Goal: Answer question/provide support

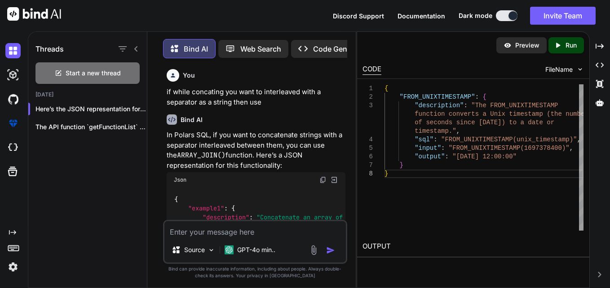
scroll to position [0, 115]
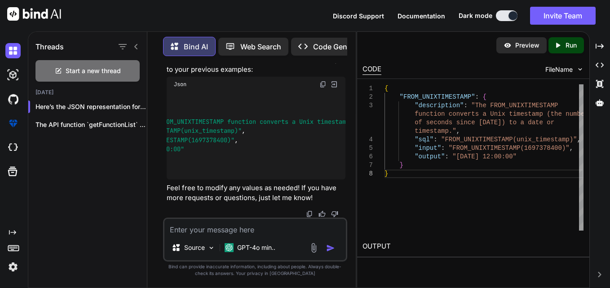
type textarea "x"
type textarea "i"
type textarea "x"
type textarea "i"
type textarea "x"
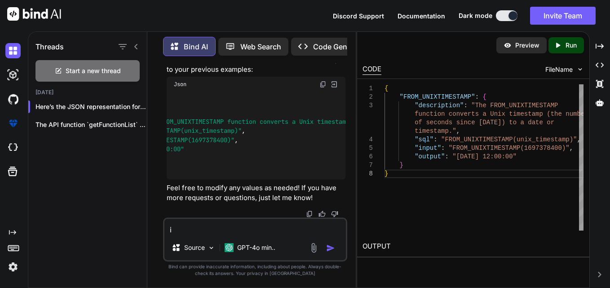
type textarea "i m"
type textarea "x"
type textarea "i ma"
type textarea "x"
type textarea "i ma a"
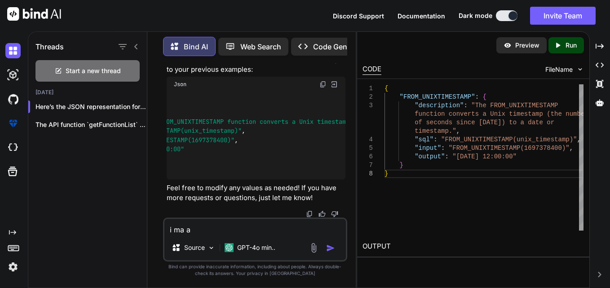
type textarea "x"
type textarea "i ma al"
type textarea "x"
type textarea "i ma all"
type textarea "x"
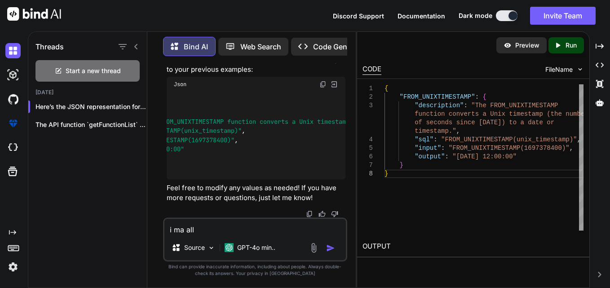
type textarea "i ma [MEDICAL_DATA]"
type textarea "x"
type textarea "i ma allin"
type textarea "x"
type textarea "i ma allin"
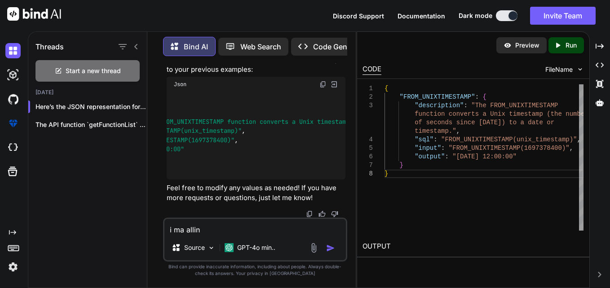
type textarea "x"
type textarea "i ma allin t"
type textarea "x"
type textarea "i ma allin th"
type textarea "x"
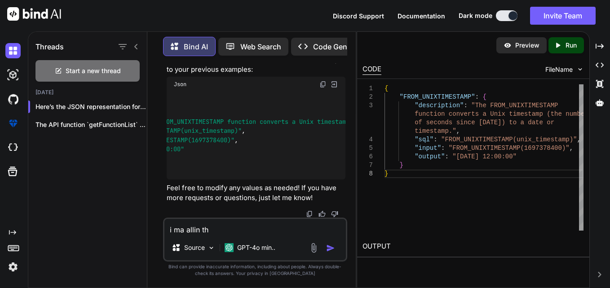
type textarea "i ma allin the"
type textarea "x"
type textarea "i ma allin th"
type textarea "x"
type textarea "i ma allin t"
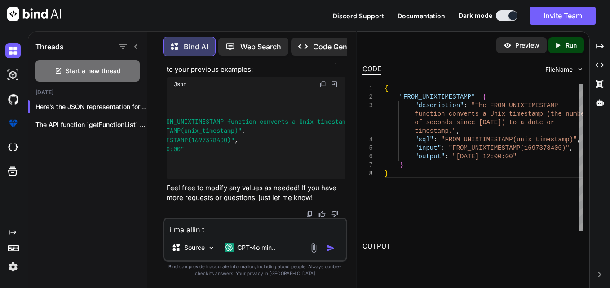
type textarea "x"
type textarea "i ma allin"
type textarea "x"
type textarea "i ma allin"
type textarea "x"
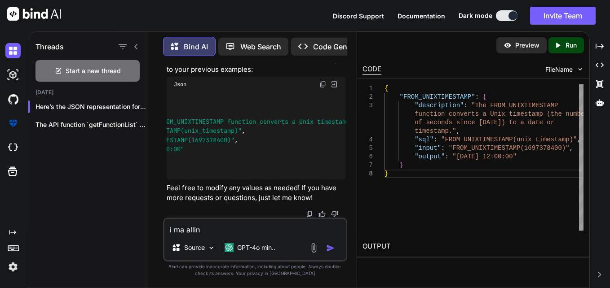
type textarea "i ma [MEDICAL_DATA]"
type textarea "x"
type textarea "i ma all"
type textarea "x"
type textarea "i ma al"
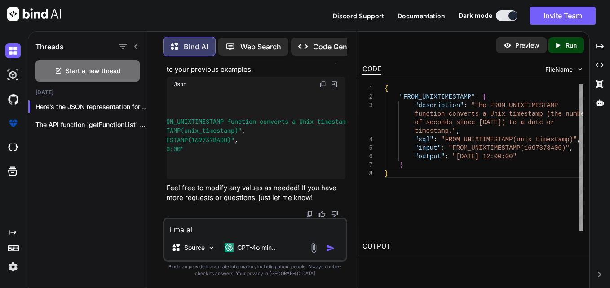
type textarea "x"
type textarea "i ma a"
type textarea "x"
type textarea "i ma"
type textarea "x"
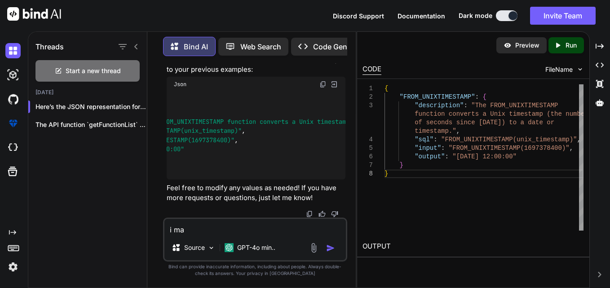
type textarea "i ma c"
type textarea "x"
type textarea "i ma ca"
type textarea "x"
type textarea "i ma cal"
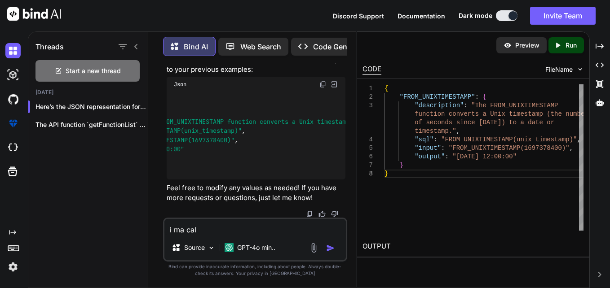
type textarea "x"
type textarea "i ma call"
type textarea "x"
type textarea "i ma calli"
type textarea "x"
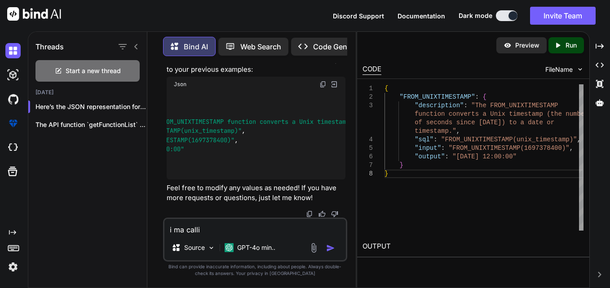
type textarea "i ma callin"
type textarea "x"
type textarea "i ma calling"
type textarea "x"
type textarea "i ma calling"
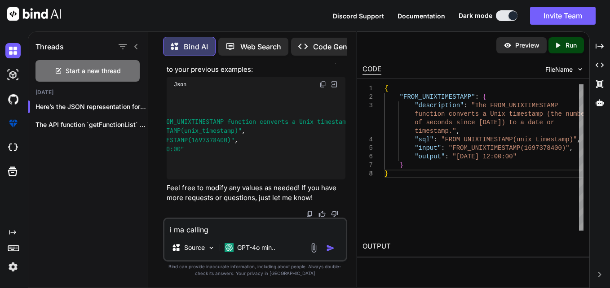
type textarea "x"
type textarea "i ma calling t"
type textarea "x"
type textarea "i ma calling th"
type textarea "x"
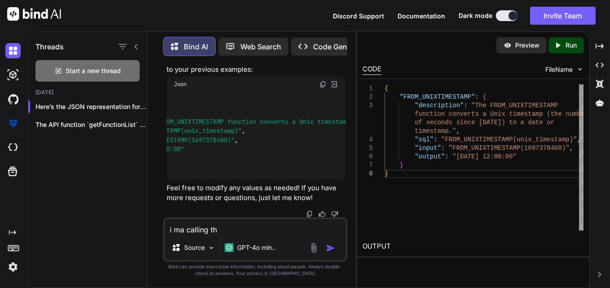
type textarea "i ma calling the"
type textarea "x"
type textarea "i ma calling the"
type textarea "x"
type textarea "i ma calling the f"
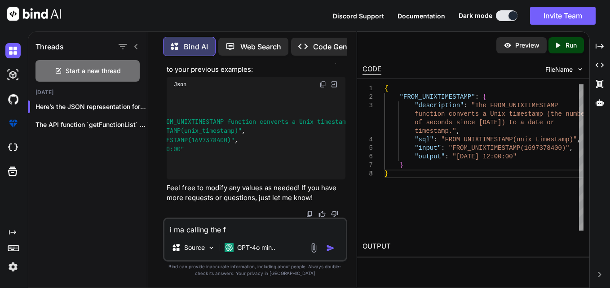
type textarea "x"
type textarea "i ma calling the fu"
type textarea "x"
type textarea "i ma calling the func"
type textarea "x"
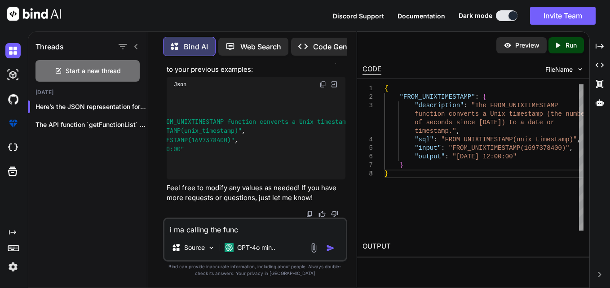
type textarea "i ma calling the funct"
type textarea "x"
type textarea "i ma calling the functi"
type textarea "x"
type textarea "i ma calling the functio"
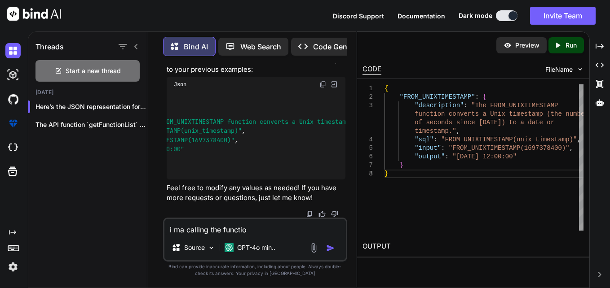
type textarea "x"
type textarea "i ma calling the function"
type textarea "x"
type textarea "i ma calling the function"
type textarea "x"
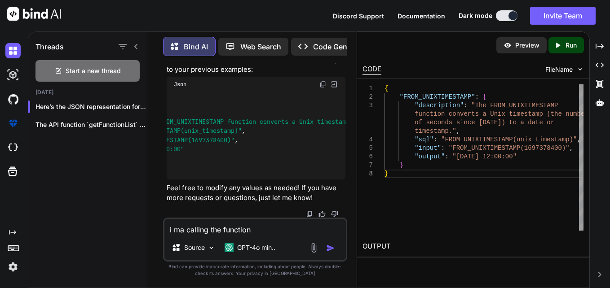
type textarea "i ma calling the function l"
type textarea "x"
type textarea "i ma calling the function li"
type textarea "x"
type textarea "i ma calling the function lik"
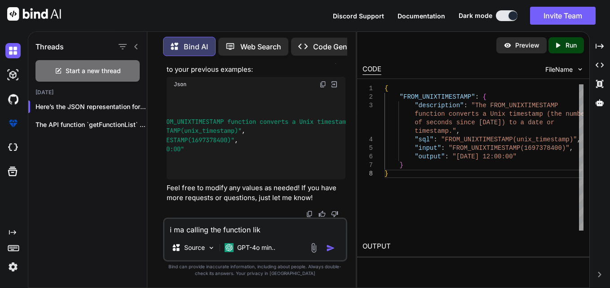
type textarea "x"
type textarea "i ma calling the function lik"
type textarea "x"
type textarea "i ma calling the function lik e"
type textarea "x"
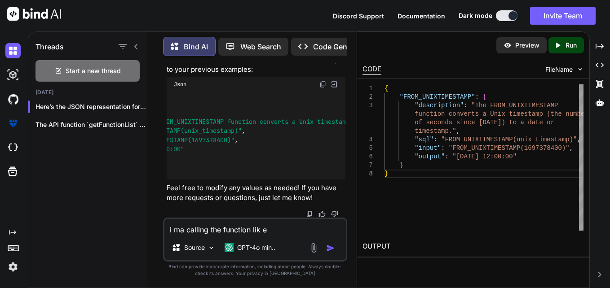
type textarea "i ma calling the function lik"
type textarea "x"
type textarea "i ma calling the function lik"
type textarea "x"
type textarea "i ma calling the function like"
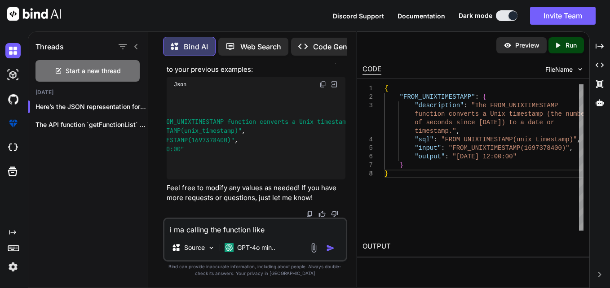
type textarea "x"
type textarea "i ma calling the function like"
type textarea "x"
type textarea "i ma calling the function like t"
type textarea "x"
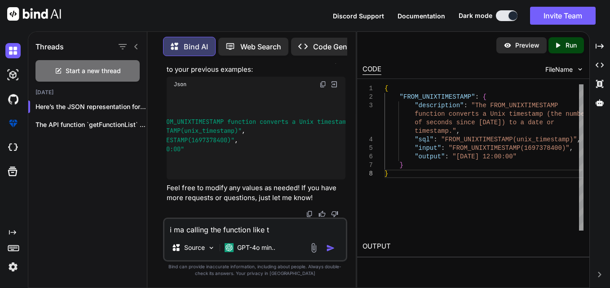
type textarea "i ma calling the function like th"
type textarea "x"
type textarea "i ma calling the function like thi"
type textarea "x"
type textarea "i ma calling the function like this"
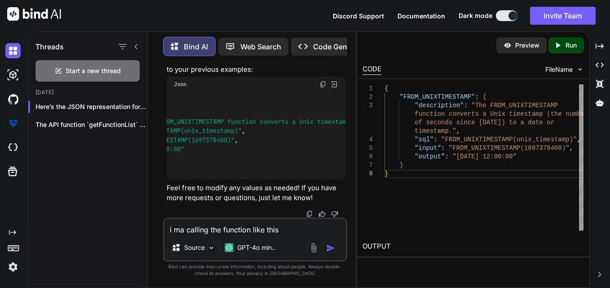
type textarea "x"
type textarea "i ma calling the function like this"
type textarea "x"
type textarea "i ma calling the function like this df = function_map[func_name](df, *ls[1:], i…"
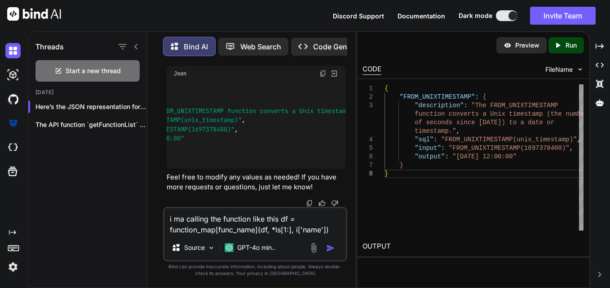
type textarea "x"
type textarea "i ma calling the function like this df = function_map[func_name](df, *ls[1:], i…"
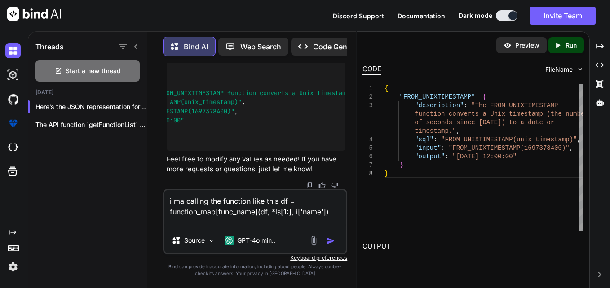
type textarea "x"
type textarea "i ma calling the function like this df = function_map[func_name](df, *ls[1:], i…"
type textarea "x"
type textarea "i ma calling the function like this df = function_map[func_name](df, *ls[1:], i…"
type textarea "x"
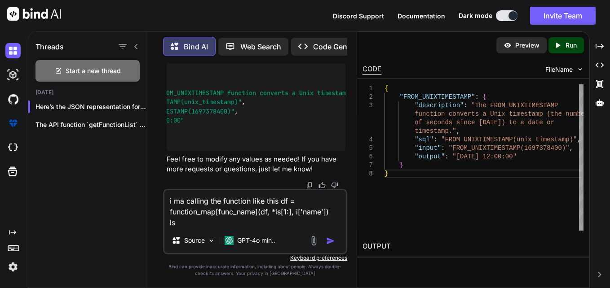
type textarea "i ma calling the function like this df = function_map[func_name](df, *ls[1:], i…"
type textarea "x"
type textarea "i ma calling the function like this df = function_map[func_name](df, *ls[1:], i…"
type textarea "x"
type textarea "i ma calling the function like this df = function_map[func_name](df, *ls[1:], i…"
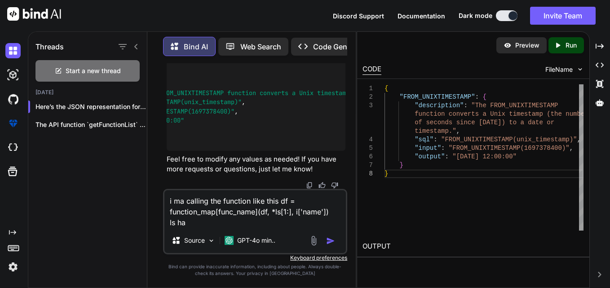
type textarea "x"
type textarea "i ma calling the function like this df = function_map[func_name](df, *ls[1:], i…"
type textarea "x"
type textarea "i ma calling the function like this df = function_map[func_name](df, *ls[1:], i…"
type textarea "x"
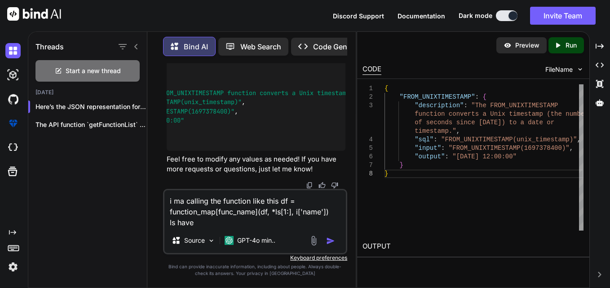
type textarea "i ma calling the function like this df = function_map[func_name](df, *ls[1:], i…"
type textarea "x"
type textarea "i ma calling the function like this df = function_map[func_name](df, *ls[1:], i…"
type textarea "x"
type textarea "i ma calling the function like this df = function_map[func_name](df, *ls[1:], i…"
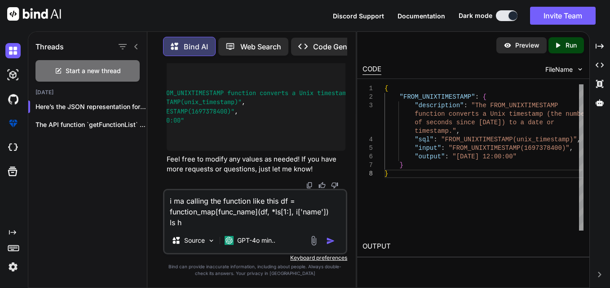
type textarea "x"
type textarea "i ma calling the function like this df = function_map[func_name](df, *ls[1:], i…"
type textarea "x"
type textarea "i ma calling the function like this df = function_map[func_name](df, *ls[1:], i…"
type textarea "x"
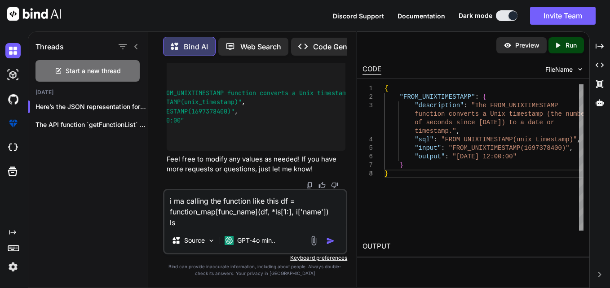
type textarea "i ma calling the function like this df = function_map[func_name](df, *ls[1:], i…"
type textarea "x"
type textarea "i ma calling the function like this df = function_map[func_name](df, *ls[1:], i…"
type textarea "x"
type textarea "1i ma calling the function like this df = function_map[func_name](df, *ls[1:], …"
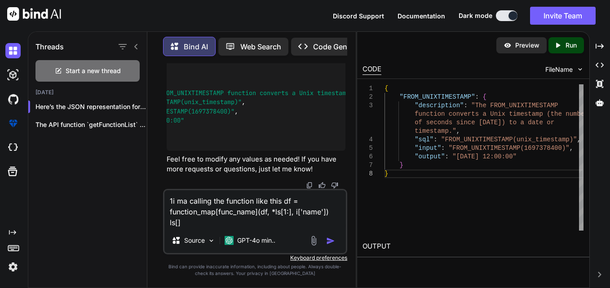
type textarea "x"
type textarea "1:i ma calling the function like this df = function_map[func_name](df, *ls[1:],…"
type textarea "x"
type textarea "1i ma calling the function like this df = function_map[func_name](df, *ls[1:], …"
type textarea "x"
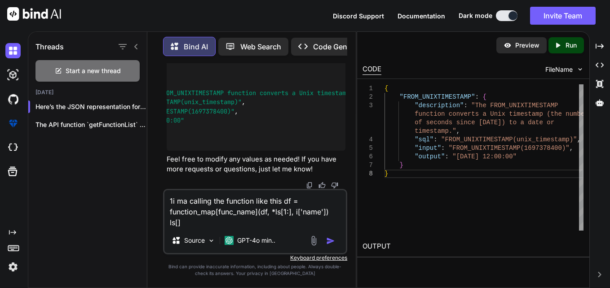
type textarea "i ma calling the function like this df = function_map[func_name](df, *ls[1:], i…"
click at [177, 225] on textarea "i ma calling the function like this df = function_map[func_name](df, *ls[1:], i…" at bounding box center [255, 209] width 182 height 38
type textarea "x"
type textarea "i ma calling the function like this df = function_map[func_name](df, *ls[1:], i…"
type textarea "x"
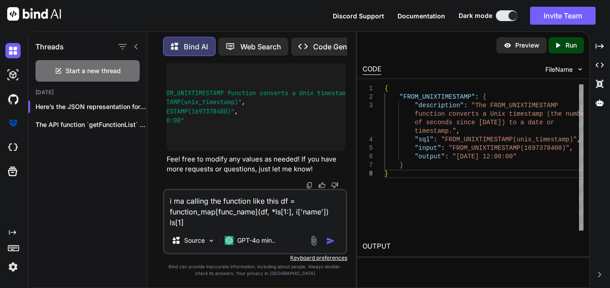
type textarea "i ma calling the function like this df = function_map[func_name](df, *ls[1:], i…"
type textarea "x"
type textarea "i ma calling the function like this df = function_map[func_name](df, *ls[1:], i…"
type textarea "x"
type textarea "i ma calling the function like this df = function_map[func_name](df, *ls[1:], i…"
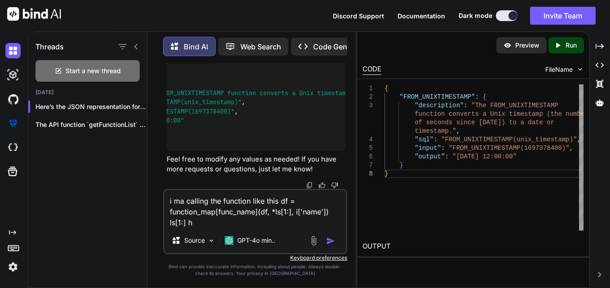
type textarea "x"
type textarea "i ma calling the function like this df = function_map[func_name](df, *ls[1:], i…"
type textarea "x"
type textarea "i ma calling the function like this df = function_map[func_name](df, *ls[1:], i…"
type textarea "x"
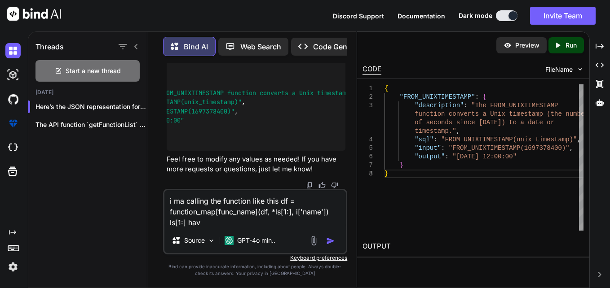
type textarea "i ma calling the function like this df = function_map[func_name](df, *ls[1:], i…"
type textarea "x"
type textarea "i ma calling the function like this df = function_map[func_name](df, *ls[1:], i…"
type textarea "x"
type textarea "i ma calling the function like this df = function_map[func_name](df, *ls[1:], i…"
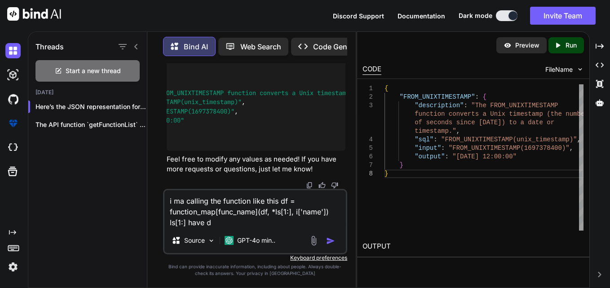
type textarea "x"
type textarea "i ma calling the function like this df = function_map[func_name](df, *ls[1:], i…"
type textarea "x"
type textarea "i ma calling the function like this df = function_map[func_name](df, *ls[1:], i…"
type textarea "x"
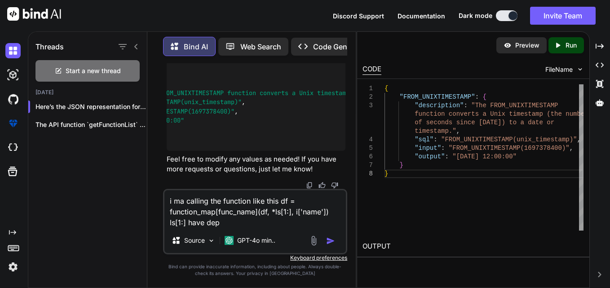
type textarea "i ma calling the function like this df = function_map[func_name](df, *ls[1:], i…"
type textarea "x"
type textarea "i ma calling the function like this df = function_map[func_name](df, *ls[1:], i…"
type textarea "x"
type textarea "i ma calling the function like this df = function_map[func_name](df, *ls[1:], i…"
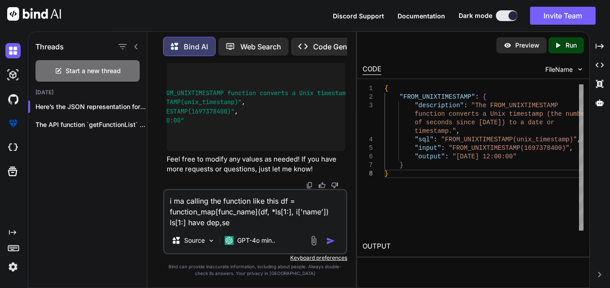
type textarea "x"
type textarea "i ma calling the function like this df = function_map[func_name](df, *ls[1:], i…"
type textarea "x"
type textarea "i ma calling the function like this df = function_map[func_name](df, *ls[1:], i…"
type textarea "x"
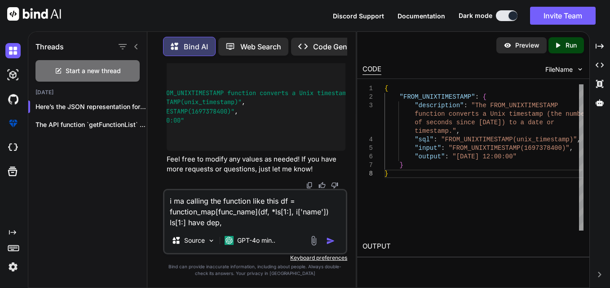
type textarea "i ma calling the function like this df = function_map[func_name](df, *ls[1:], i…"
type textarea "x"
type textarea "i ma calling the function like this df = function_map[func_name](df, *ls[1:], i…"
type textarea "x"
type textarea "i ma calling the function like this df = function_map[func_name](df, *ls[1:], i…"
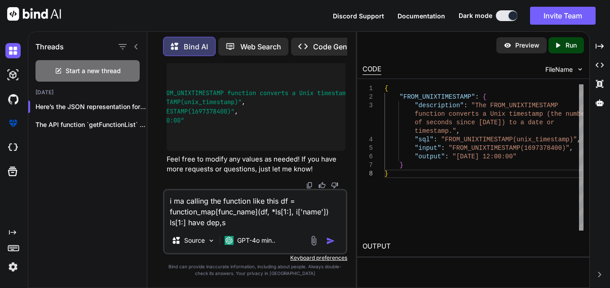
type textarea "x"
type textarea "i ma calling the function like this df = function_map[func_name](df, *ls[1:], i…"
type textarea "x"
type textarea "i ma calling the function like this df = function_map[func_name](df, *ls[1:], i…"
type textarea "x"
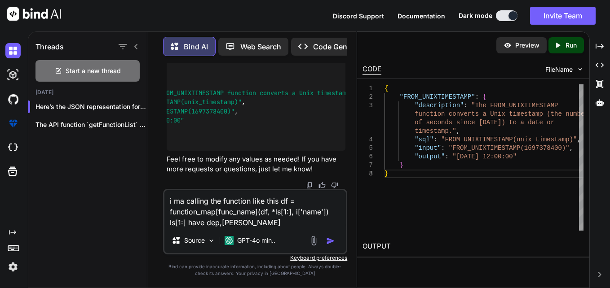
type textarea "i ma calling the function like this df = function_map[func_name](df, *ls[1:], i…"
type textarea "x"
type textarea "i ma calling the function like this df = function_map[func_name](df, *ls[1:], i…"
type textarea "x"
type textarea "i ma calling the function like this df = function_map[func_name](df, *ls[1:], i…"
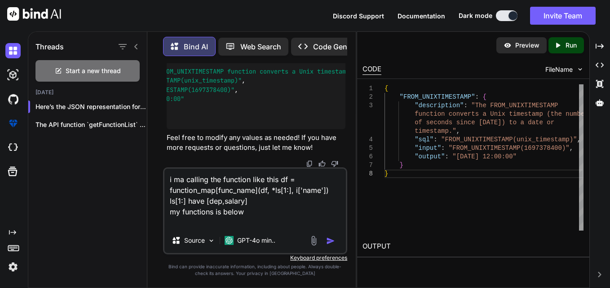
paste textarea "def row_number(df, args:list[str],new_col): if len(args)==1: order_by=[args[0]]…"
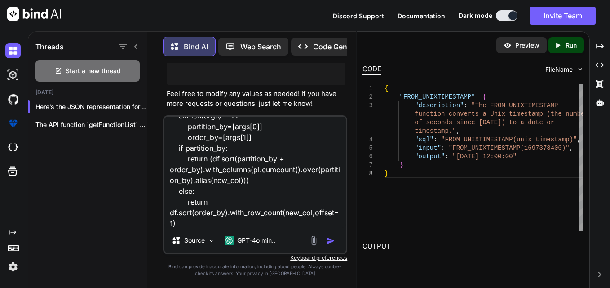
scroll to position [109, 0]
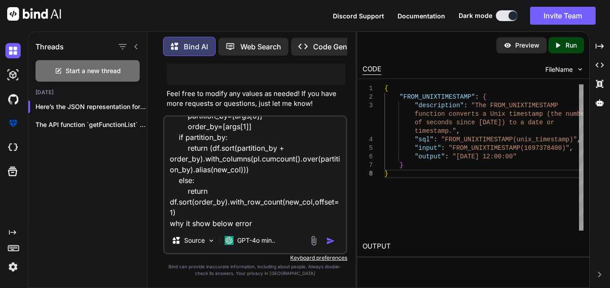
paste textarea "TypeError: row_number() takes 3 positional arguments but 4 were given"
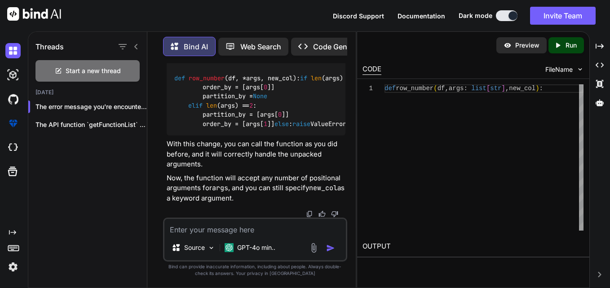
scroll to position [8656, 0]
click at [276, 136] on div "def row_number ( df, *args, new_col ): if len (args) == 1 : order_by = [args[ 0…" at bounding box center [256, 100] width 179 height 69
drag, startPoint x: 263, startPoint y: 113, endPoint x: 245, endPoint y: 118, distance: 18.6
click at [245, 82] on span "df, *args, new_col" at bounding box center [260, 78] width 65 height 8
copy span "*args"
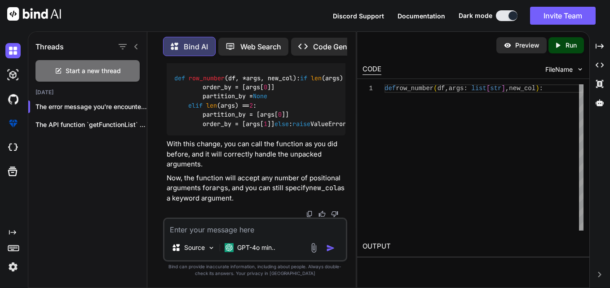
click at [272, 233] on textarea at bounding box center [255, 227] width 182 height 16
paste textarea "Traceback (most recent call last): File "C:\Users\2787071\Desktop\myproject\cre…"
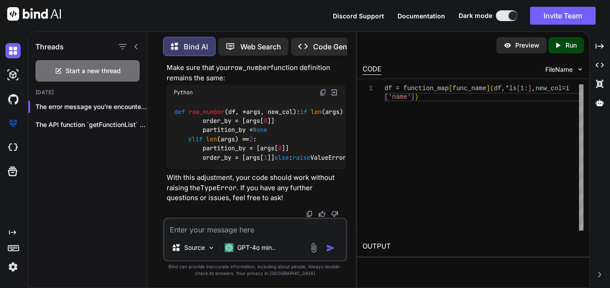
scroll to position [0, 28]
drag, startPoint x: 300, startPoint y: 153, endPoint x: 326, endPoint y: 153, distance: 26.1
copy code "new_col"
click at [236, 228] on textarea at bounding box center [255, 227] width 182 height 16
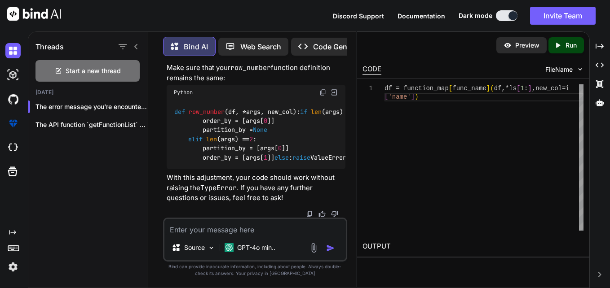
paste textarea "File "C:\Users\2787071\Desktop\myproject\create_field.py", line 40, in executeC…"
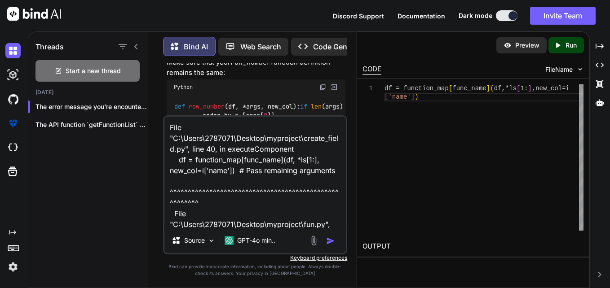
scroll to position [130, 0]
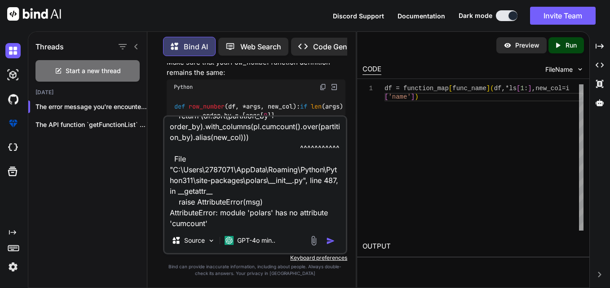
click at [327, 241] on img "button" at bounding box center [330, 241] width 9 height 9
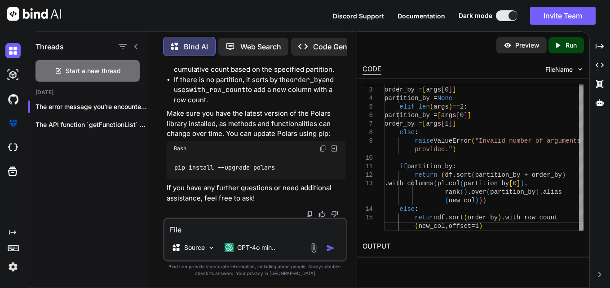
scroll to position [9867, 0]
click at [278, 232] on textarea "File "C:\Users\2787071\Desktop\myproject\create_field.py", line 40, in executeC…" at bounding box center [255, 227] width 182 height 16
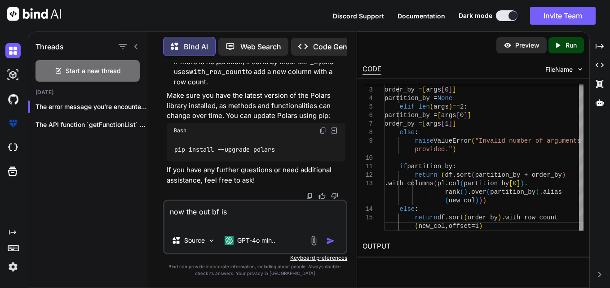
paste textarea "┌─────┬────────┬──────────┐ │ dep ┆ salary ┆ row_test │ │ --- ┆ --- ┆ --- │ │ s…"
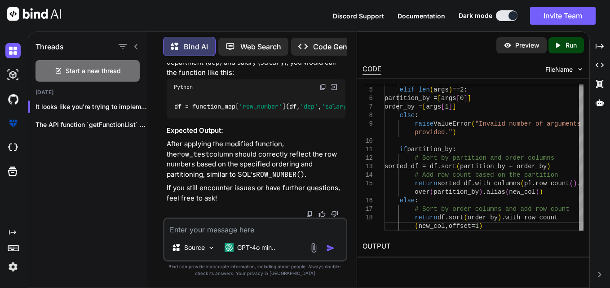
scroll to position [10416, 0]
click at [262, 226] on textarea at bounding box center [255, 227] width 182 height 16
paste textarea "File "C:\Users\2787071\Desktop\myproject\create_field.py", line 40, in executeC…"
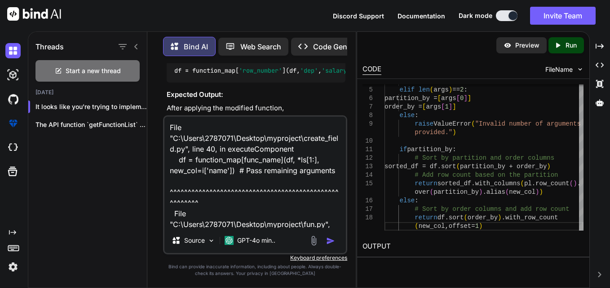
scroll to position [130, 0]
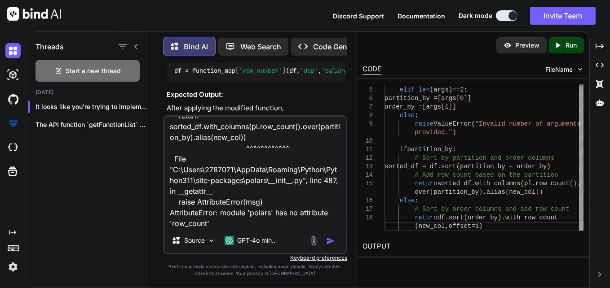
click at [331, 241] on img "button" at bounding box center [330, 241] width 9 height 9
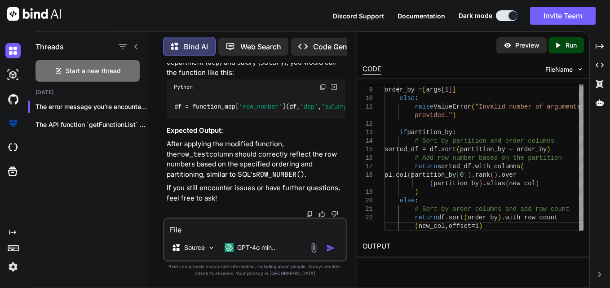
scroll to position [11297, 0]
click at [297, 229] on textarea "File "C:\Users\2787071\Desktop\myproject\create_field.py", line 40, in executeC…" at bounding box center [255, 227] width 182 height 16
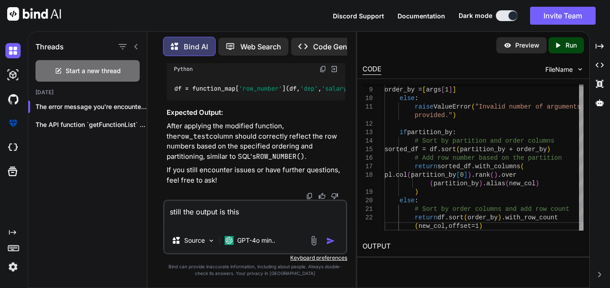
paste textarea "┌─────┬────────┬──────────┐ │ dep ┆ salary ┆ row_test │ │ --- ┆ --- ┆ --- │ │ s…"
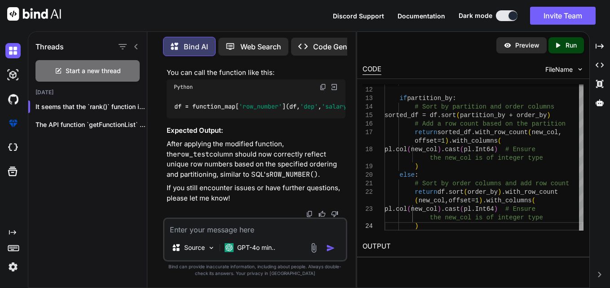
scroll to position [12140, 0]
click at [275, 234] on textarea at bounding box center [255, 227] width 182 height 16
paste textarea "┌──────────┬─────┬────────┐ │ row_test ┆ dep ┆ salary │ │ --- ┆ --- ┆ --- │ │ i…"
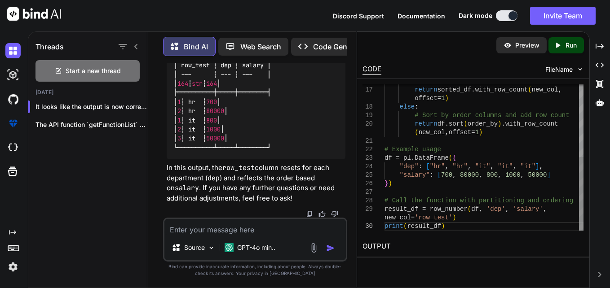
scroll to position [0, 0]
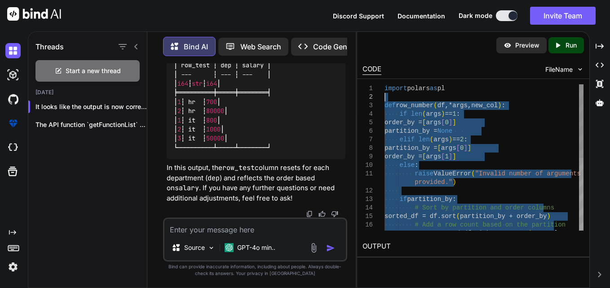
drag, startPoint x: 482, startPoint y: 133, endPoint x: 375, endPoint y: 99, distance: 112.5
click at [287, 230] on textarea at bounding box center [255, 227] width 182 height 16
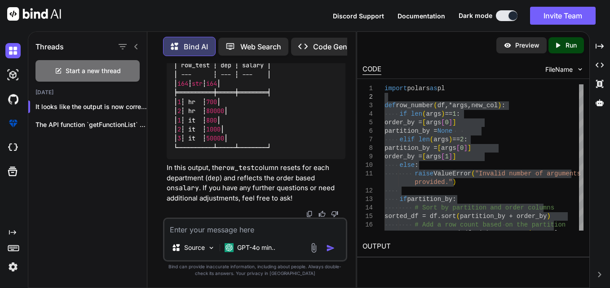
click at [257, 229] on textarea at bounding box center [255, 227] width 182 height 16
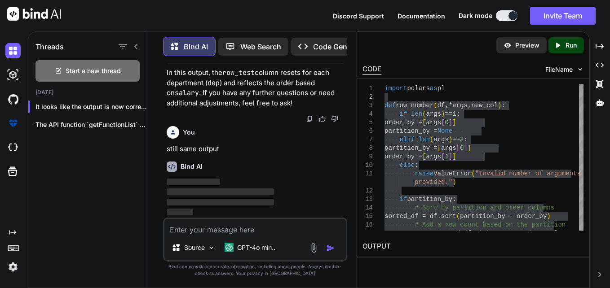
scroll to position [13487, 0]
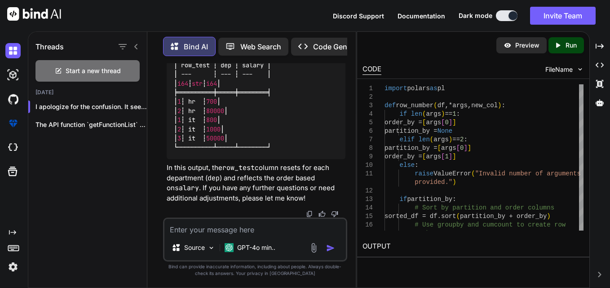
click at [308, 247] on div "Source GPT-4o min.." at bounding box center [255, 250] width 182 height 22
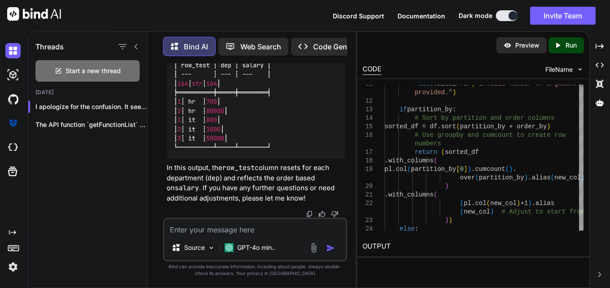
click at [264, 225] on textarea at bounding box center [255, 227] width 182 height 16
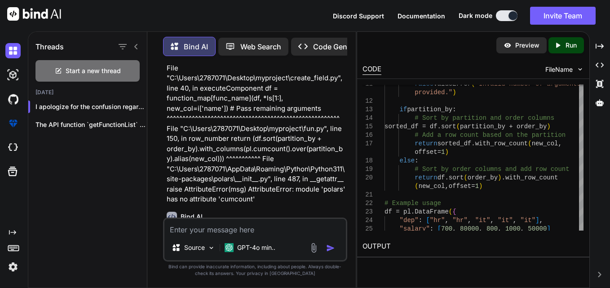
scroll to position [9368, 0]
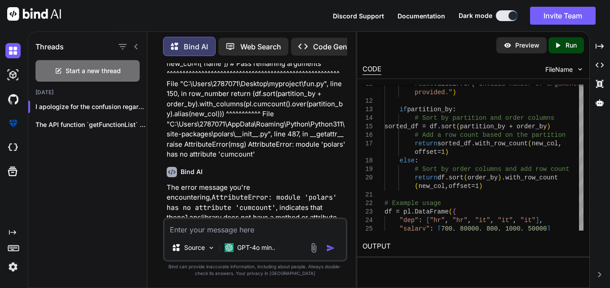
drag, startPoint x: 323, startPoint y: 71, endPoint x: 321, endPoint y: 78, distance: 7.3
paste textarea "def row_number(df, *args, new_col): if len(args) == 1: order_by = [args[0]] par…"
click at [245, 229] on div "Source GPT-4o min.." at bounding box center [255, 240] width 185 height 44
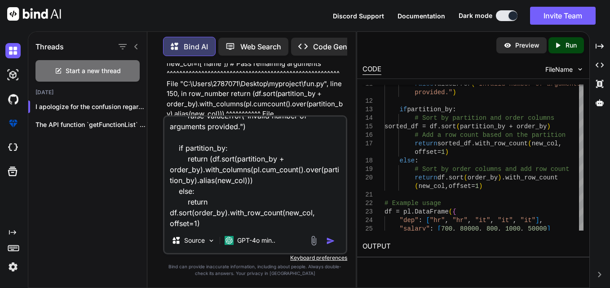
scroll to position [109, 0]
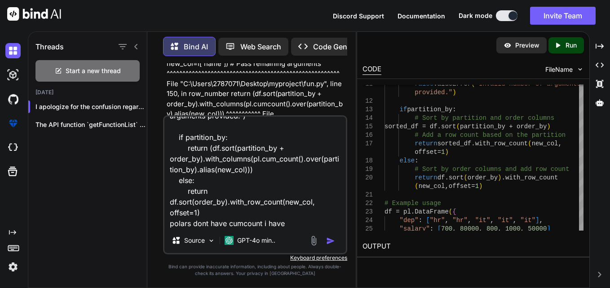
paste textarea "polars.cum_count(*columns: str, reverse: bool = False)"
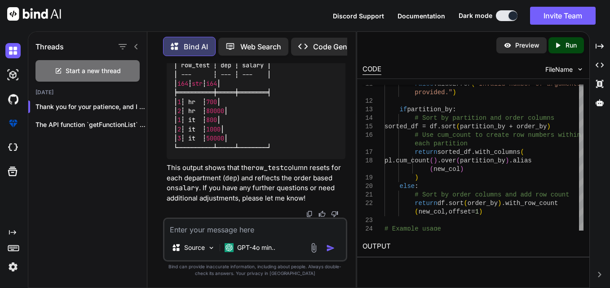
scroll to position [15478, 0]
click at [254, 227] on textarea at bounding box center [255, 227] width 182 height 16
paste textarea "ERROR:__main__:Error occurred in createfield component: Col.__call__() missing …"
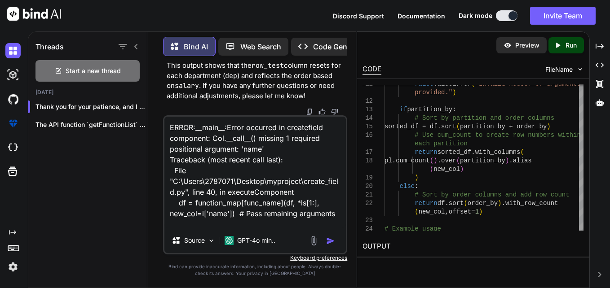
scroll to position [184, 0]
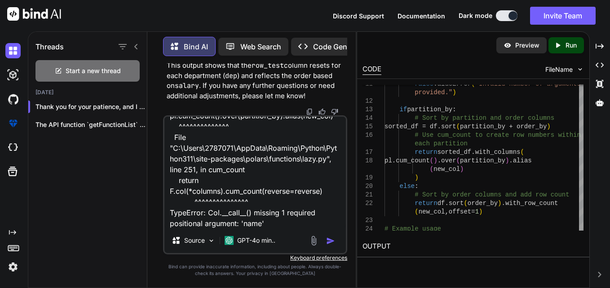
click at [328, 239] on img "button" at bounding box center [330, 241] width 9 height 9
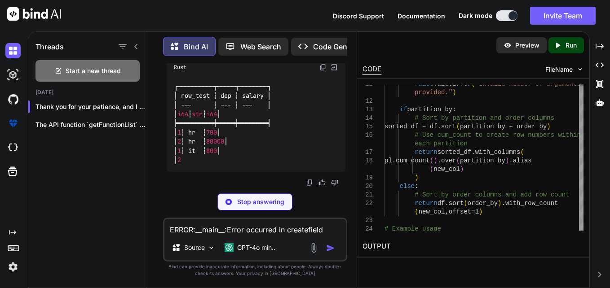
scroll to position [16601, 0]
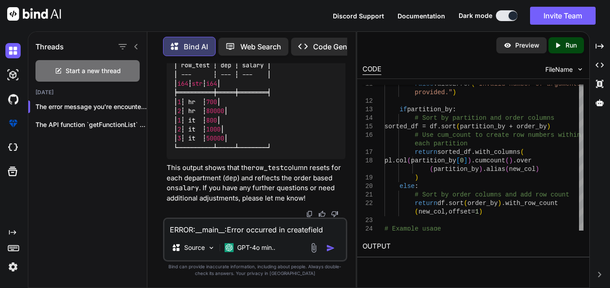
click at [295, 221] on textarea "ERROR:__main__:Error occurred in createfield component: Col.__call__() missing …" at bounding box center [255, 227] width 182 height 16
paste textarea "polars.cum_count(*columns: str, reverse: bool = False)"
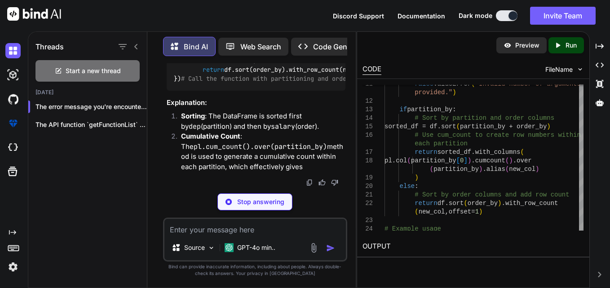
scroll to position [17377, 0]
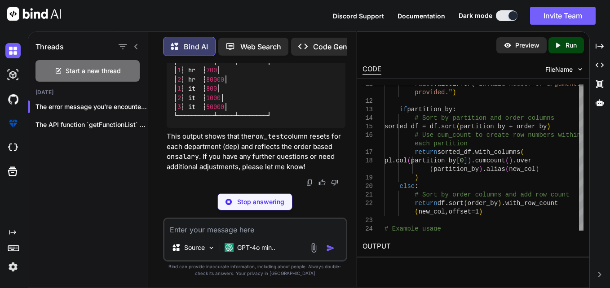
click at [257, 227] on textarea at bounding box center [255, 227] width 182 height 16
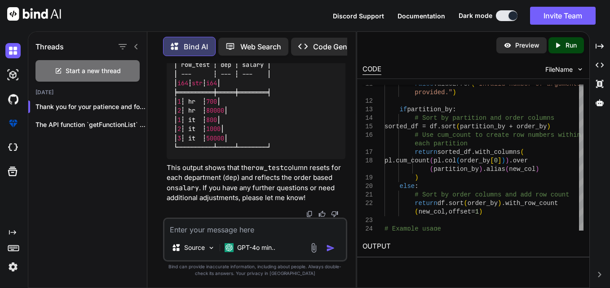
scroll to position [18027, 0]
click at [285, 227] on textarea at bounding box center [255, 227] width 182 height 16
paste textarea "Expected `str` or `DataType`, got 'Expr'. Traceback (most recent call last): Fi…"
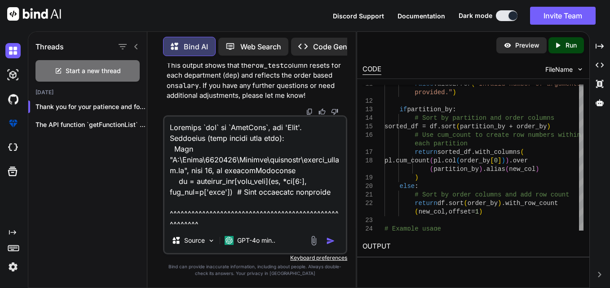
scroll to position [303, 0]
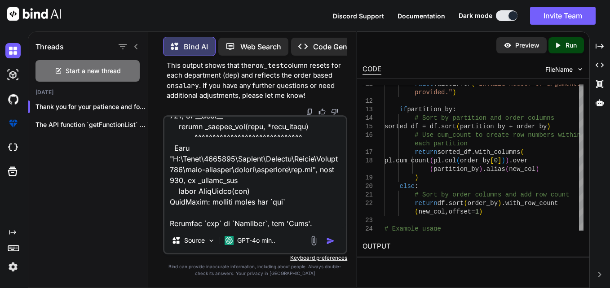
click at [329, 239] on img "button" at bounding box center [330, 241] width 9 height 9
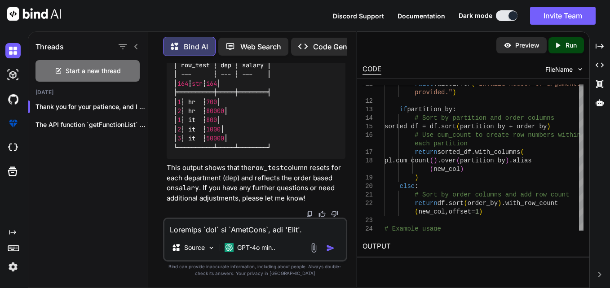
scroll to position [19374, 0]
drag, startPoint x: 277, startPoint y: 229, endPoint x: 270, endPoint y: 238, distance: 11.6
click at [277, 229] on textarea at bounding box center [255, 227] width 182 height 16
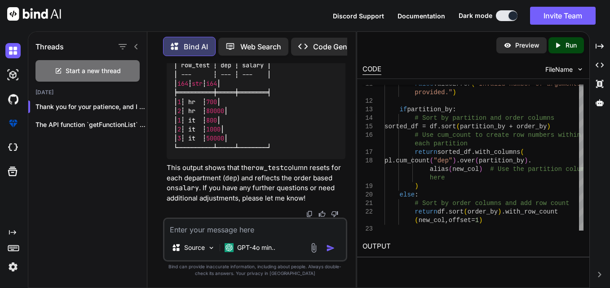
scroll to position [19806, 0]
click at [287, 232] on textarea at bounding box center [255, 227] width 182 height 16
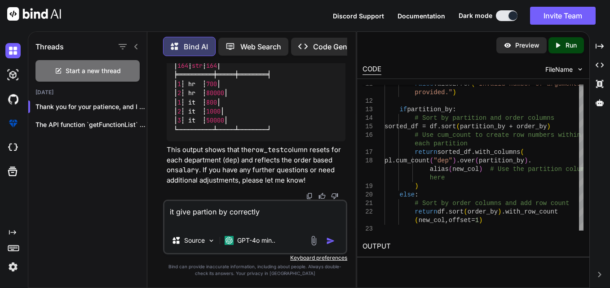
paste textarea "┌─────┬────────┬──────────┐ │ dep ┆ salary ┆ row_test │ │ --- ┆ --- ┆ --- │ │ s…"
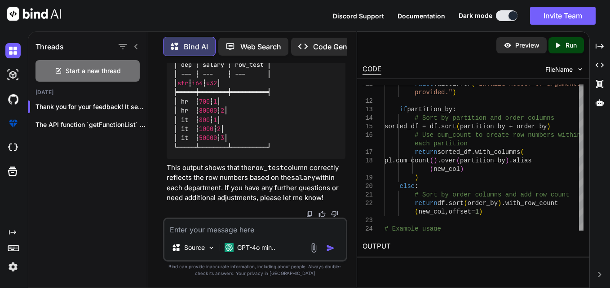
scroll to position [20804, 0]
drag, startPoint x: 187, startPoint y: 111, endPoint x: 193, endPoint y: 206, distance: 94.9
copy code "if partition_by: # Sort by partition and order columns sorted_df = df.sort(part…"
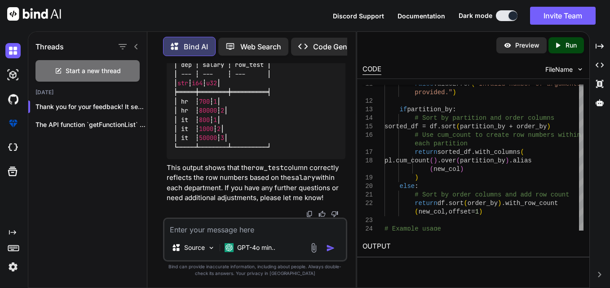
scroll to position [21140, 0]
drag, startPoint x: 275, startPoint y: 201, endPoint x: 164, endPoint y: 107, distance: 145.6
click at [165, 107] on div "You if while concating you want to interleaved with a separator as a string the…" at bounding box center [256, 140] width 183 height 155
copy code "┌─────┬────────┬──────────┐ │ dep ┆ salary ┆ row_test │ │ --- ┆ --- ┆ --- │ │ s…"
click at [217, 229] on textarea at bounding box center [255, 227] width 182 height 16
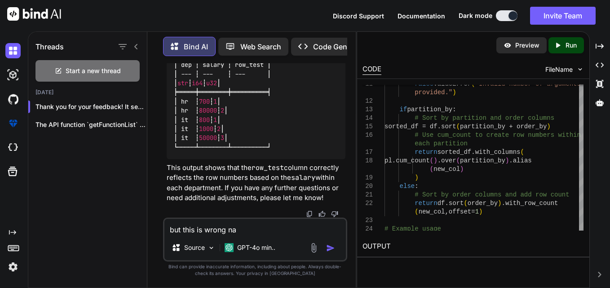
paste textarea "┌─────┬────────┬──────────┐ │ dep ┆ salary ┆ row_test │ │ --- ┆ --- ┆ --- │ │ s…"
drag, startPoint x: 268, startPoint y: 204, endPoint x: 176, endPoint y: 114, distance: 129.6
click at [176, 114] on code "┌─────┬────────┬──────────┐ │ dep ┆ salary ┆ row_test │ │ --- ┆ --- ┆ --- │ │ s…" at bounding box center [222, 101] width 97 height 101
copy code "┌─────┬────────┬──────────┐ │ dep ┆ salary ┆ row_test │ │ --- ┆ --- ┆ --- │ │ s…"
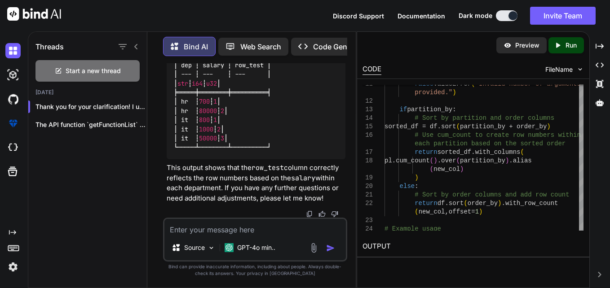
click at [211, 229] on textarea at bounding box center [255, 227] width 182 height 16
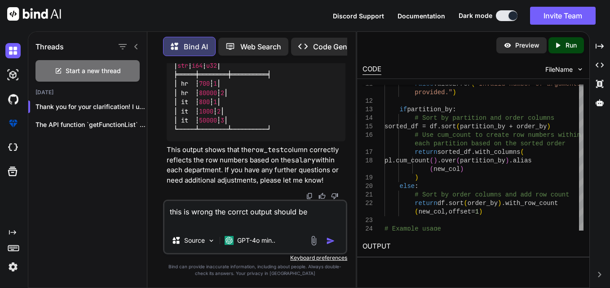
paste textarea "┌─────┬────────┬──────────┐ │ dep ┆ salary ┆ row_test │ │ --- ┆ --- ┆ --- │ │ s…"
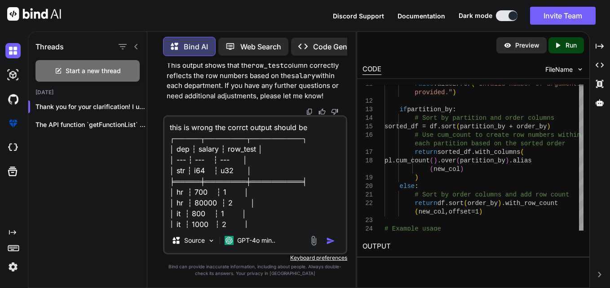
scroll to position [22, 0]
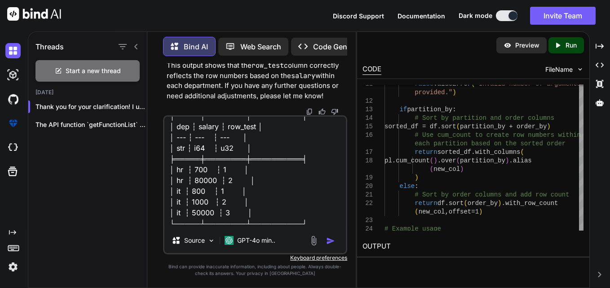
click at [236, 167] on textarea "this is wrong the corrct output should be ┌─────┬────────┬──────────┐ │ dep ┆ s…" at bounding box center [255, 172] width 182 height 111
click at [237, 181] on textarea "this is wrong the corrct output should be ┌─────┬────────┬──────────┐ │ dep ┆ s…" at bounding box center [255, 172] width 182 height 111
click at [327, 242] on img "button" at bounding box center [330, 241] width 9 height 9
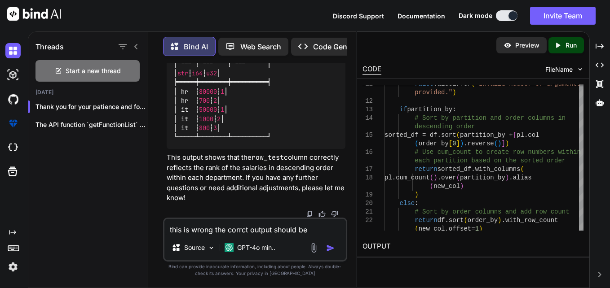
scroll to position [22299, 0]
click at [261, 221] on textarea "this is wrong the corrct output should be ┌─────┬────────┬──────────┐ │ dep ┆ s…" at bounding box center [255, 227] width 182 height 16
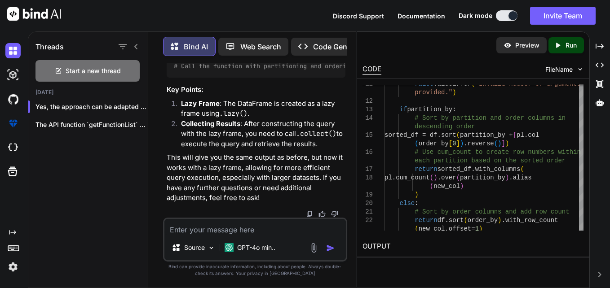
scroll to position [23211, 0]
drag, startPoint x: 247, startPoint y: 178, endPoint x: 280, endPoint y: 177, distance: 33.3
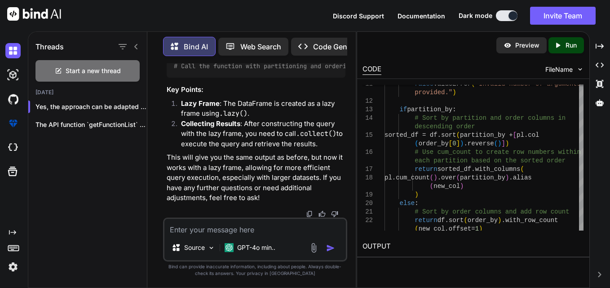
drag, startPoint x: 280, startPoint y: 177, endPoint x: 241, endPoint y: 187, distance: 40.9
